Goal: Task Accomplishment & Management: Complete application form

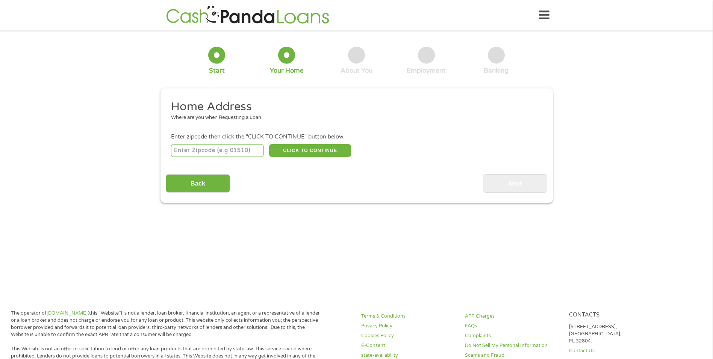
click at [221, 150] on input "number" at bounding box center [217, 150] width 93 height 13
type input "83406"
click at [298, 152] on button "CLICK TO CONTINUE" at bounding box center [310, 150] width 82 height 13
type input "83406"
type input "[US_STATE][GEOGRAPHIC_DATA]"
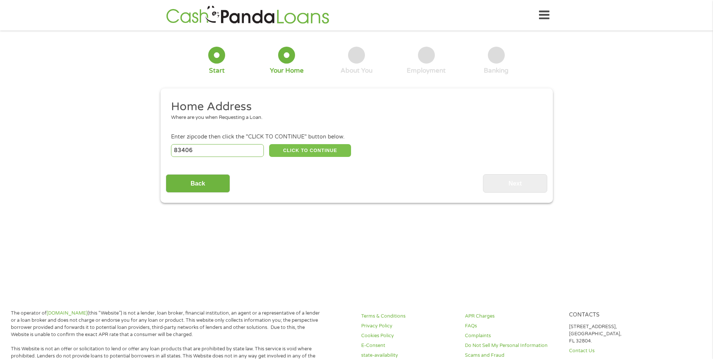
select select "[US_STATE]"
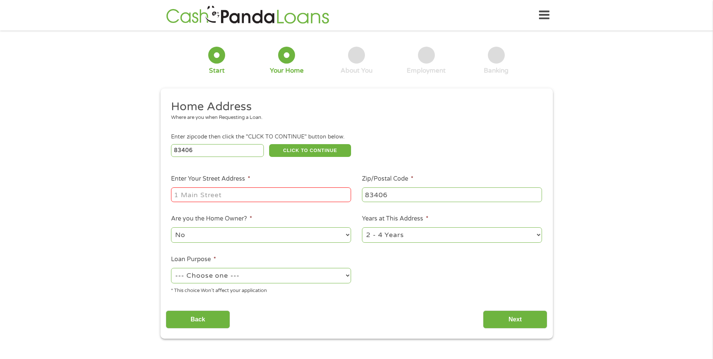
click at [255, 205] on ul "Home Address Where are you when Requesting a Loan. Enter zipcode then click the…" at bounding box center [357, 199] width 382 height 201
click at [253, 200] on input "Enter Your Street Address *" at bounding box center [261, 194] width 180 height 14
type input "[STREET_ADDRESS]"
click at [270, 238] on select "No Yes" at bounding box center [261, 234] width 180 height 15
select select "yes"
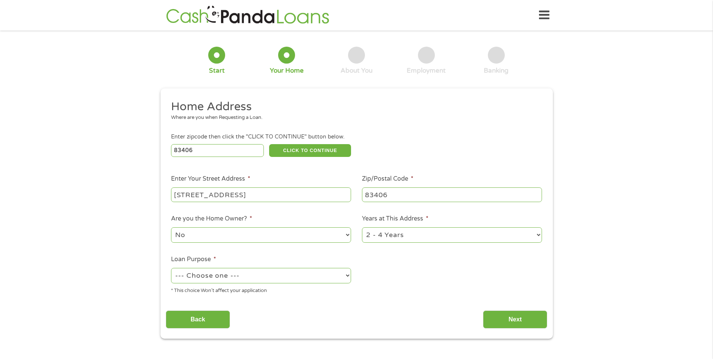
click at [171, 227] on select "No Yes" at bounding box center [261, 234] width 180 height 15
click at [386, 240] on select "1 Year or less 1 - 2 Years 2 - 4 Years Over 4 Years" at bounding box center [452, 234] width 180 height 15
select select "60months"
click at [362, 227] on select "1 Year or less 1 - 2 Years 2 - 4 Years Over 4 Years" at bounding box center [452, 234] width 180 height 15
click at [265, 275] on select "--- Choose one --- Pay Bills Debt Consolidation Home Improvement Major Purchase…" at bounding box center [261, 275] width 180 height 15
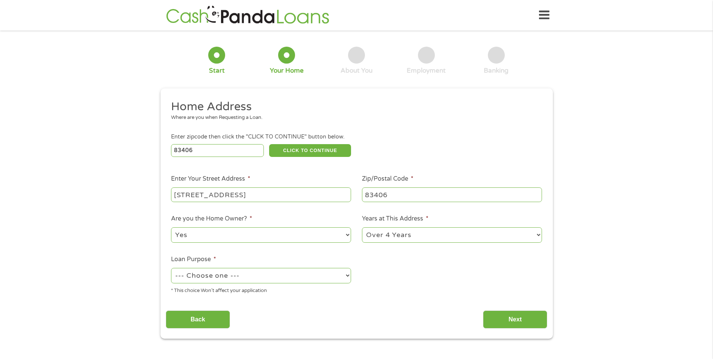
select select "medicalexpenses"
click at [171, 268] on select "--- Choose one --- Pay Bills Debt Consolidation Home Improvement Major Purchase…" at bounding box center [261, 275] width 180 height 15
click at [199, 316] on input "Back" at bounding box center [198, 319] width 64 height 18
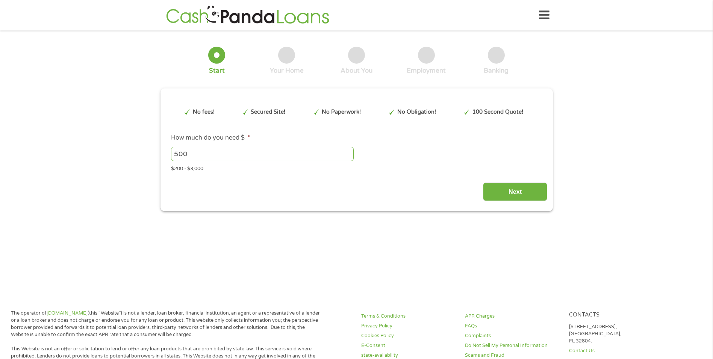
scroll to position [3, 3]
click at [515, 190] on input "Next" at bounding box center [515, 191] width 64 height 18
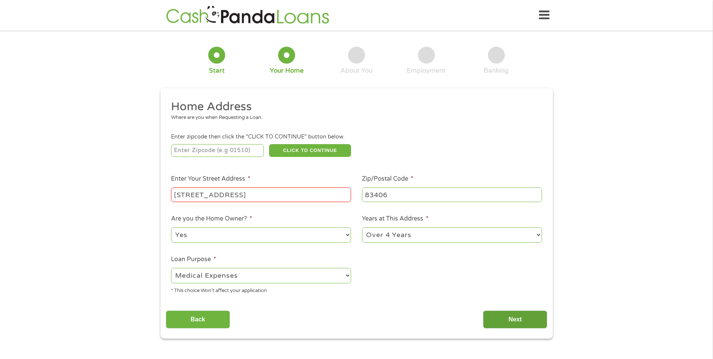
click at [510, 316] on input "Next" at bounding box center [515, 319] width 64 height 18
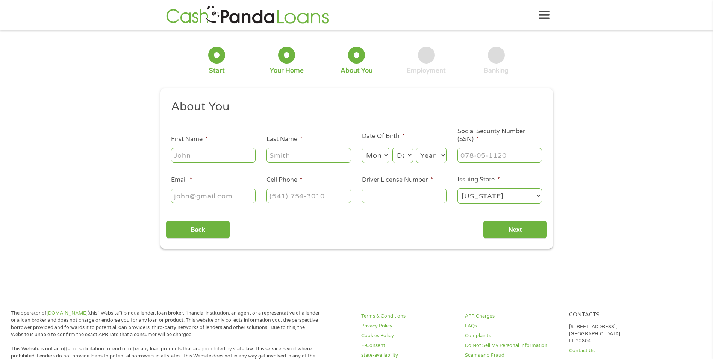
click at [243, 154] on input "First Name *" at bounding box center [213, 155] width 85 height 14
type input "Lexie"
type input "[PERSON_NAME]"
type input "[EMAIL_ADDRESS][DOMAIN_NAME]"
type input "[PHONE_NUMBER]"
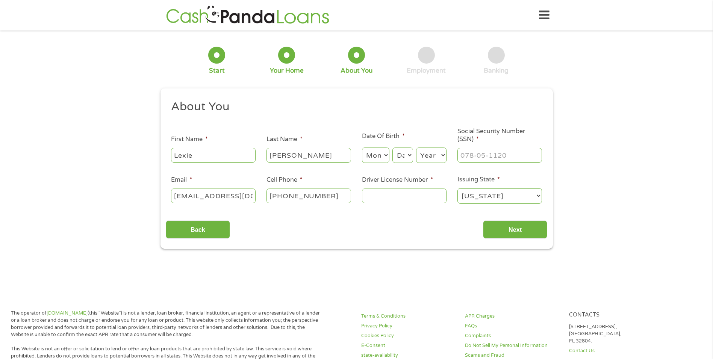
click at [376, 157] on select "Month 1 2 3 4 5 6 7 8 9 10 11 12" at bounding box center [375, 154] width 27 height 15
select select "8"
click at [362, 147] on select "Month 1 2 3 4 5 6 7 8 9 10 11 12" at bounding box center [375, 154] width 27 height 15
click at [404, 155] on select "Day 1 2 3 4 5 6 7 8 9 10 11 12 13 14 15 16 17 18 19 20 21 22 23 24 25 26 27 28 …" at bounding box center [403, 154] width 20 height 15
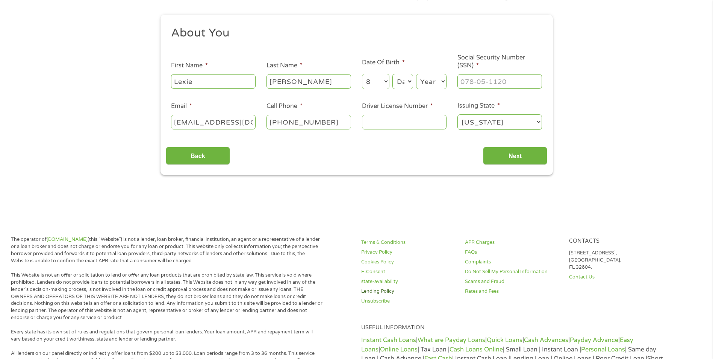
scroll to position [75, 0]
click at [405, 87] on select "Day 1 2 3 4 5 6 7 8 9 10 11 12 13 14 15 16 17 18 19 20 21 22 23 24 25 26 27 28 …" at bounding box center [403, 79] width 20 height 15
select select "25"
click at [393, 72] on select "Day 1 2 3 4 5 6 7 8 9 10 11 12 13 14 15 16 17 18 19 20 21 22 23 24 25 26 27 28 …" at bounding box center [403, 79] width 20 height 15
click at [422, 85] on select "Year [DATE] 2006 2005 2004 2003 2002 2001 2000 1999 1998 1997 1996 1995 1994 19…" at bounding box center [431, 79] width 30 height 15
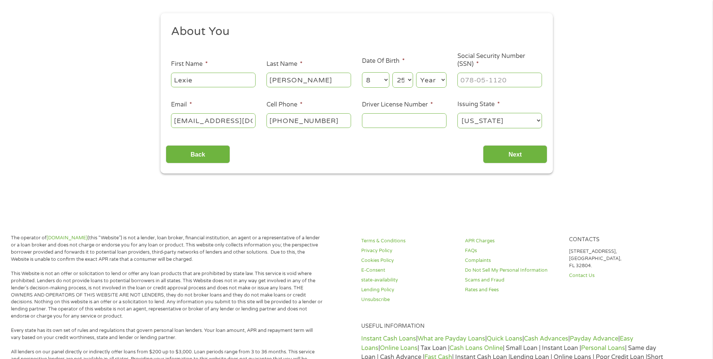
select select "1994"
click at [416, 72] on select "Year [DATE] 2006 2005 2004 2003 2002 2001 2000 1999 1998 1997 1996 1995 1994 19…" at bounding box center [431, 79] width 30 height 15
click at [477, 78] on input "___-__-____" at bounding box center [500, 80] width 85 height 14
type input "519-45-8069"
click at [392, 123] on input "Driver License Number *" at bounding box center [404, 120] width 85 height 14
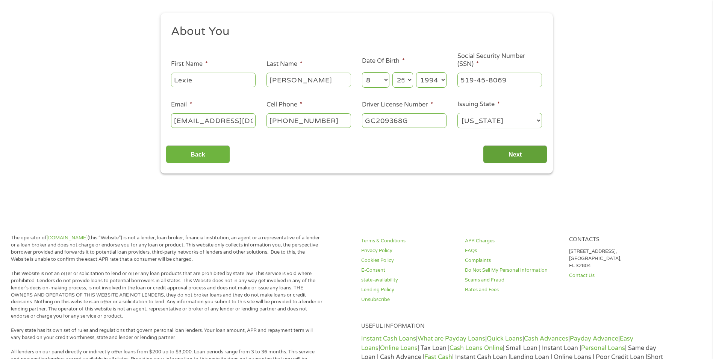
type input "GC209368G"
click at [506, 152] on input "Next" at bounding box center [515, 154] width 64 height 18
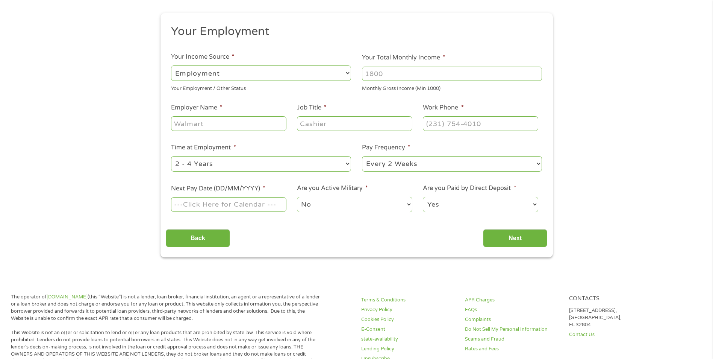
scroll to position [0, 0]
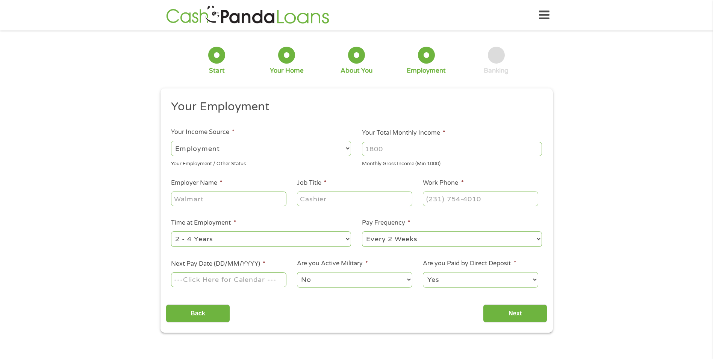
drag, startPoint x: 293, startPoint y: 156, endPoint x: 297, endPoint y: 155, distance: 4.7
click at [294, 157] on div "--- Choose one --- Employment [DEMOGRAPHIC_DATA] Benefits" at bounding box center [261, 148] width 180 height 18
click at [413, 151] on input "Your Total Monthly Income *" at bounding box center [452, 149] width 180 height 14
type input "2100"
click at [212, 203] on input "Employer Name *" at bounding box center [228, 198] width 115 height 14
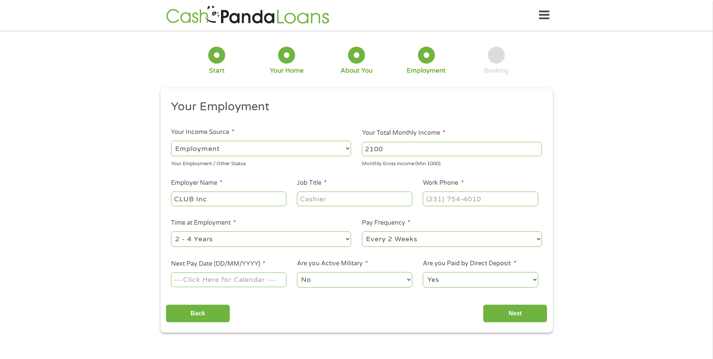
type input "CLUB Inc"
click at [317, 200] on input "Job Title *" at bounding box center [354, 198] width 115 height 14
type input "Case Manager"
click at [445, 201] on input "(___) ___-____" at bounding box center [480, 198] width 115 height 14
drag, startPoint x: 491, startPoint y: 200, endPoint x: 418, endPoint y: 198, distance: 72.2
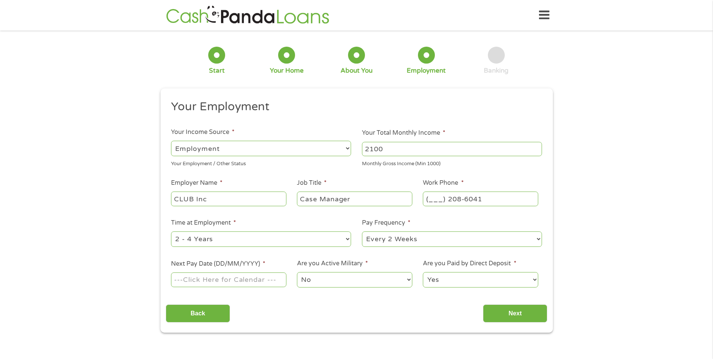
click at [418, 198] on li "Work Phone * (___) [PHONE_NUMBER]" at bounding box center [481, 192] width 126 height 29
type input "[PHONE_NUMBER]"
click at [228, 240] on select "--- Choose one --- 1 Year or less 1 - 2 Years 2 - 4 Years Over 4 Years" at bounding box center [261, 238] width 180 height 15
select select "12months"
click at [171, 231] on select "--- Choose one --- 1 Year or less 1 - 2 Years 2 - 4 Years Over 4 Years" at bounding box center [261, 238] width 180 height 15
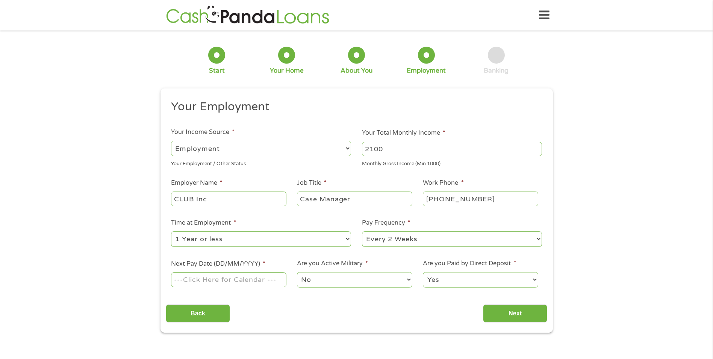
click at [408, 245] on select "--- Choose one --- Every 2 Weeks Every Week Monthly Semi-Monthly" at bounding box center [452, 238] width 180 height 15
select select "semimonthly"
click at [362, 231] on select "--- Choose one --- Every 2 Weeks Every Week Monthly Semi-Monthly" at bounding box center [452, 238] width 180 height 15
click at [249, 288] on div at bounding box center [228, 279] width 115 height 17
click at [249, 280] on input "Next Pay Date (DD/MM/YYYY) *" at bounding box center [228, 279] width 115 height 14
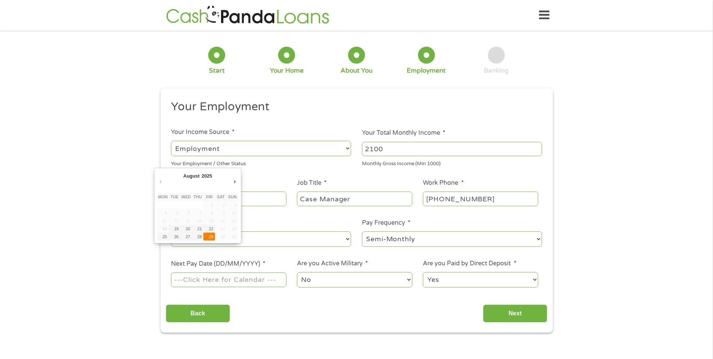
type input "[DATE]"
click at [321, 286] on select "No Yes" at bounding box center [354, 279] width 115 height 15
click at [297, 272] on select "No Yes" at bounding box center [354, 279] width 115 height 15
click at [470, 274] on select "Yes No" at bounding box center [480, 279] width 115 height 15
click at [423, 272] on select "Yes No" at bounding box center [480, 279] width 115 height 15
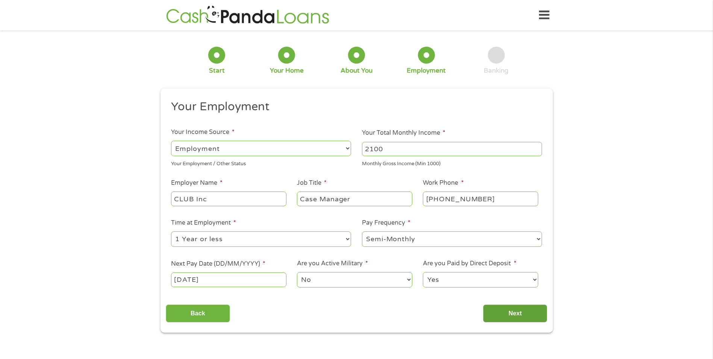
click at [519, 318] on input "Next" at bounding box center [515, 313] width 64 height 18
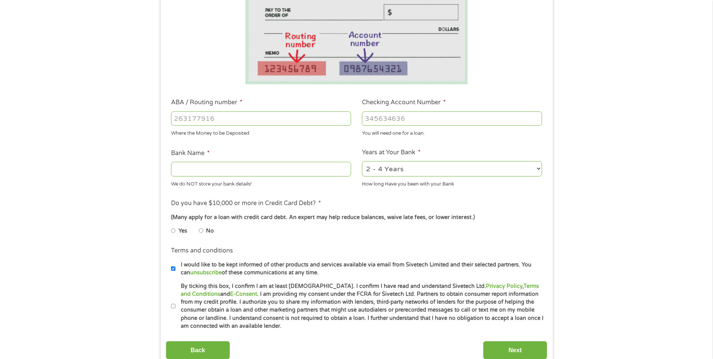
scroll to position [75, 0]
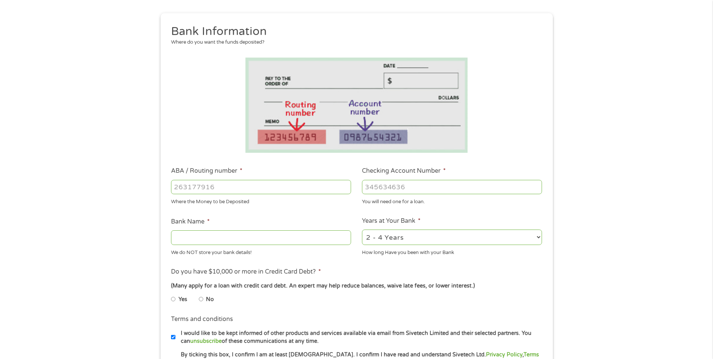
click at [241, 191] on input "ABA / Routing number *" at bounding box center [261, 187] width 180 height 14
type input "123103729"
type input "US BANK NA"
type input "123103729"
click at [428, 185] on input "Checking Account Number *" at bounding box center [452, 187] width 180 height 14
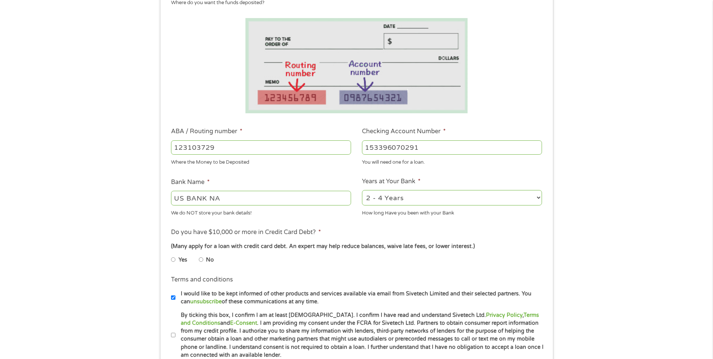
scroll to position [150, 0]
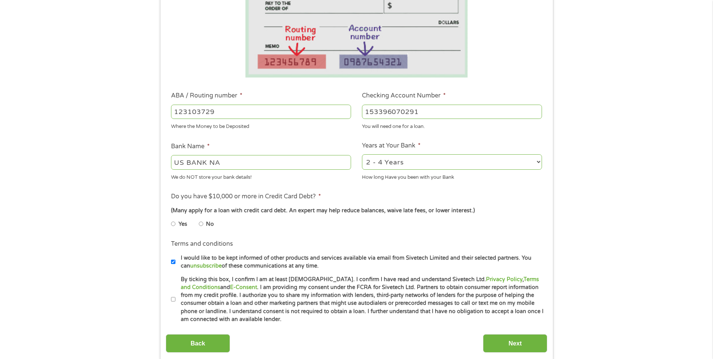
type input "153396070291"
click at [404, 162] on select "2 - 4 Years 6 - 12 Months 1 - 2 Years Over 4 Years" at bounding box center [452, 161] width 180 height 15
select select "12months"
click at [362, 154] on select "2 - 4 Years 6 - 12 Months 1 - 2 Years Over 4 Years" at bounding box center [452, 161] width 180 height 15
click at [201, 226] on input "No" at bounding box center [201, 224] width 5 height 12
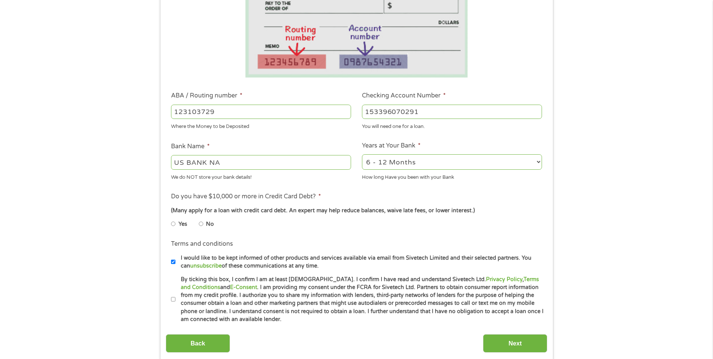
radio input "true"
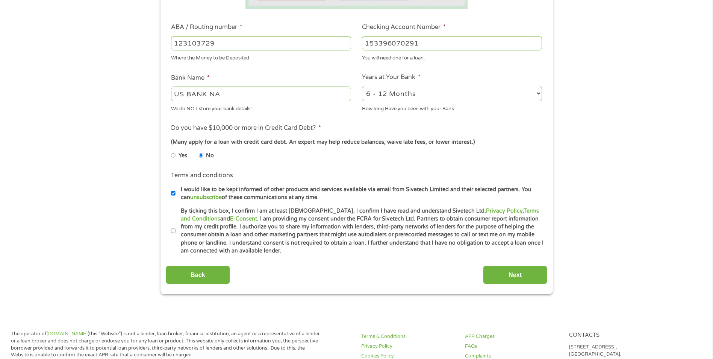
scroll to position [226, 0]
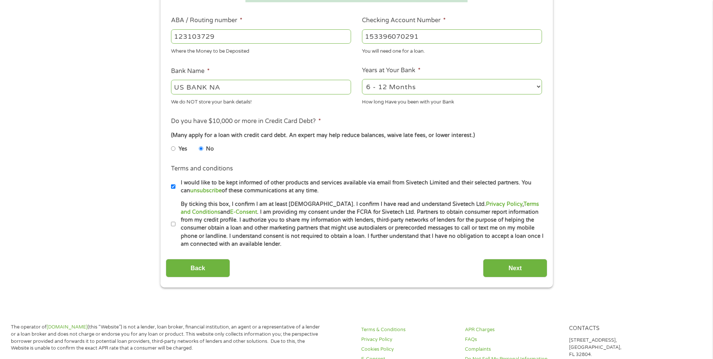
click at [177, 223] on label "By ticking this box, I confirm I am at least [DEMOGRAPHIC_DATA]. I confirm I ha…" at bounding box center [360, 224] width 369 height 48
click at [176, 223] on input "By ticking this box, I confirm I am at least [DEMOGRAPHIC_DATA]. I confirm I ha…" at bounding box center [173, 224] width 5 height 12
checkbox input "true"
click at [505, 268] on input "Next" at bounding box center [515, 268] width 64 height 18
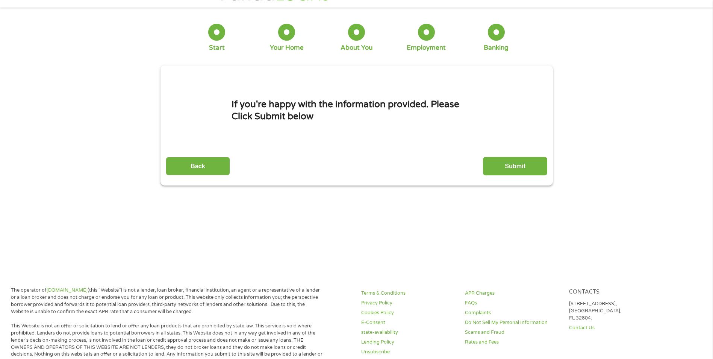
scroll to position [0, 0]
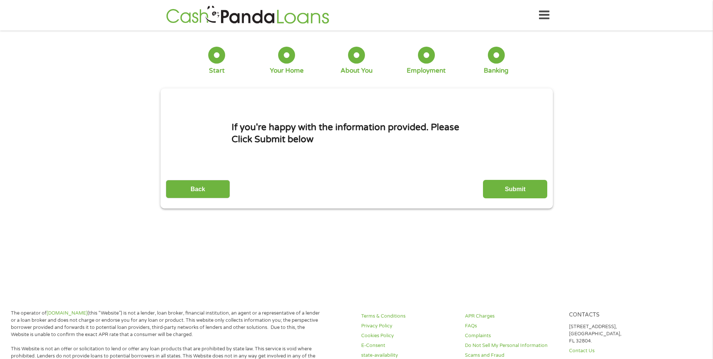
drag, startPoint x: 523, startPoint y: 194, endPoint x: 520, endPoint y: 194, distance: 3.8
click at [520, 194] on input "Submit" at bounding box center [515, 189] width 64 height 18
